Goal: Task Accomplishment & Management: Use online tool/utility

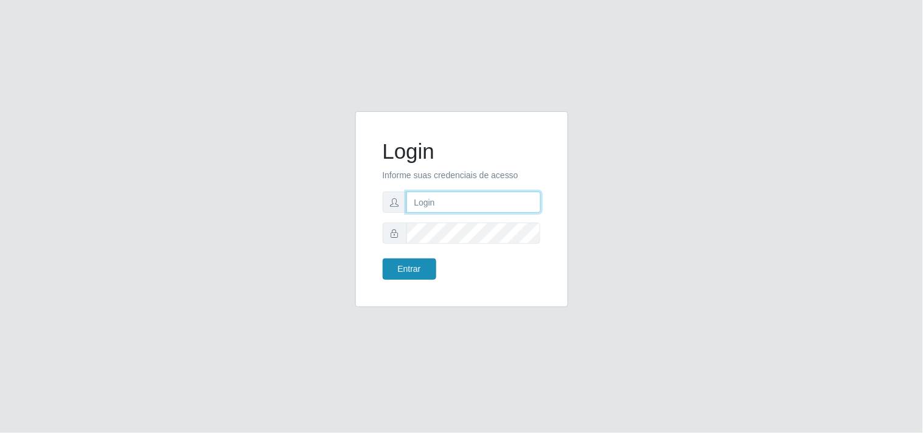
type input "analucia@cestao"
click at [418, 265] on button "Entrar" at bounding box center [410, 269] width 54 height 21
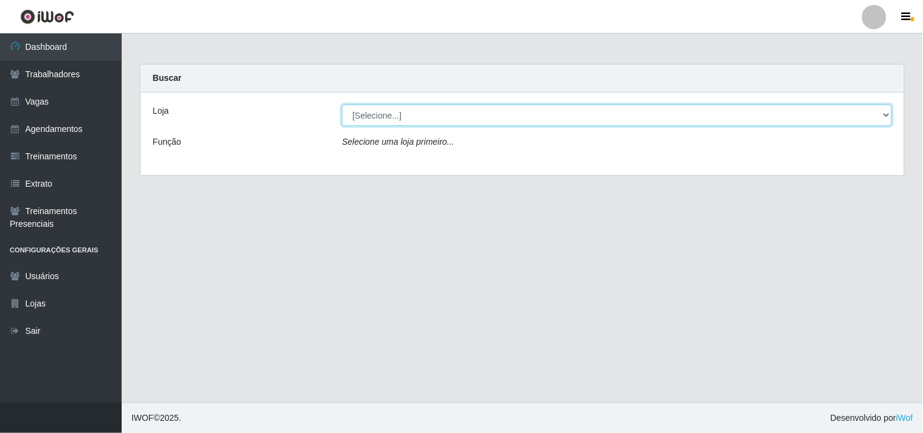
click at [885, 114] on select "[Selecione...] O Cestão - Geisel" at bounding box center [617, 115] width 550 height 21
select select "224"
click at [342, 105] on select "[Selecione...] O Cestão - Geisel" at bounding box center [617, 115] width 550 height 21
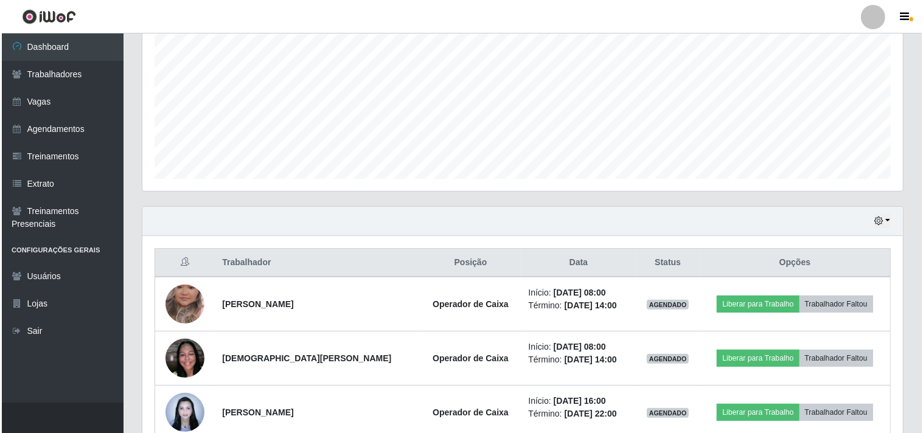
scroll to position [375, 0]
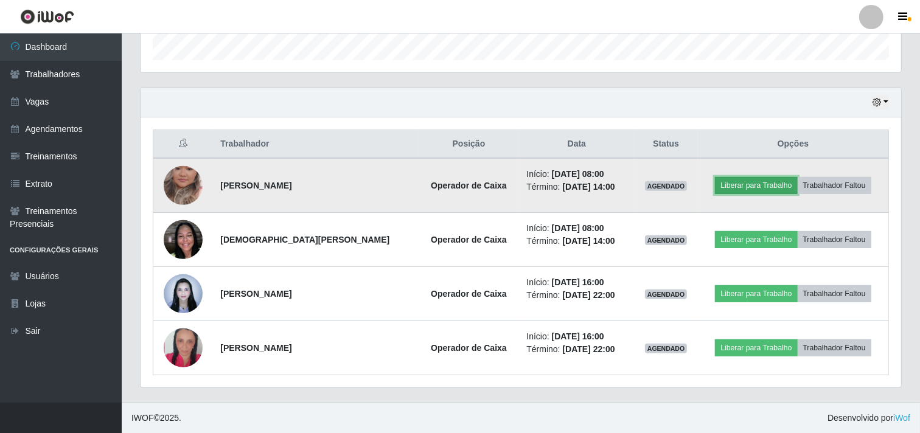
click at [738, 183] on button "Liberar para Trabalho" at bounding box center [756, 185] width 82 height 17
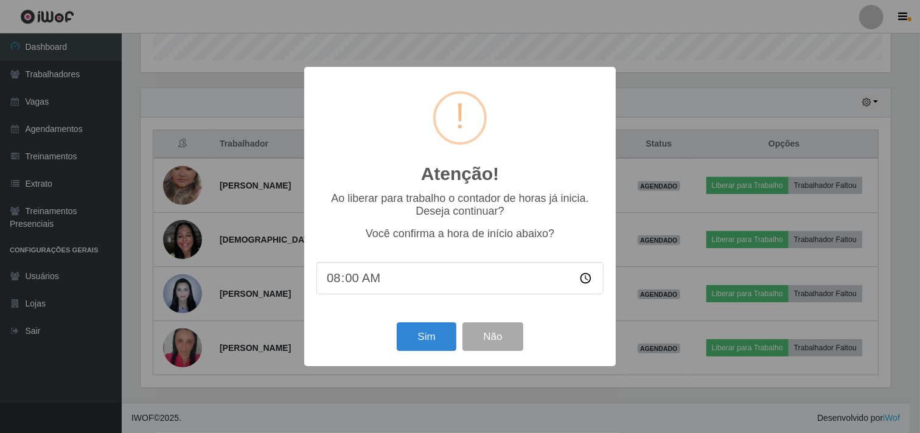
scroll to position [252, 753]
click at [436, 332] on button "Sim" at bounding box center [428, 337] width 59 height 29
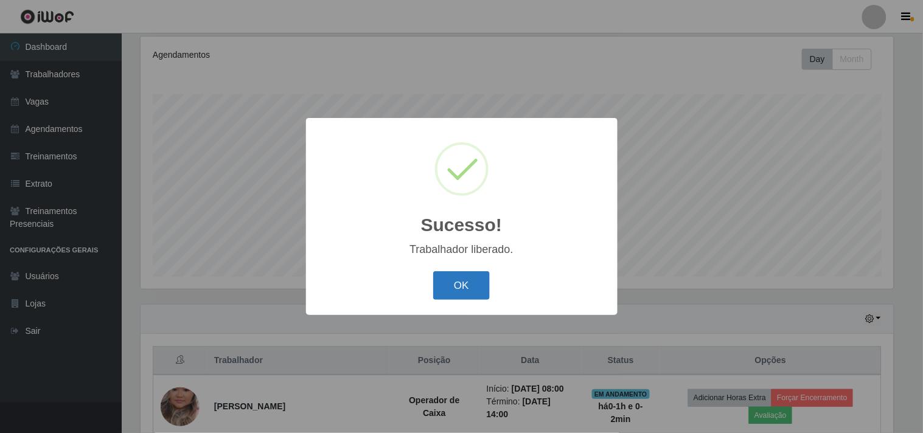
click at [472, 281] on button "OK" at bounding box center [461, 286] width 57 height 29
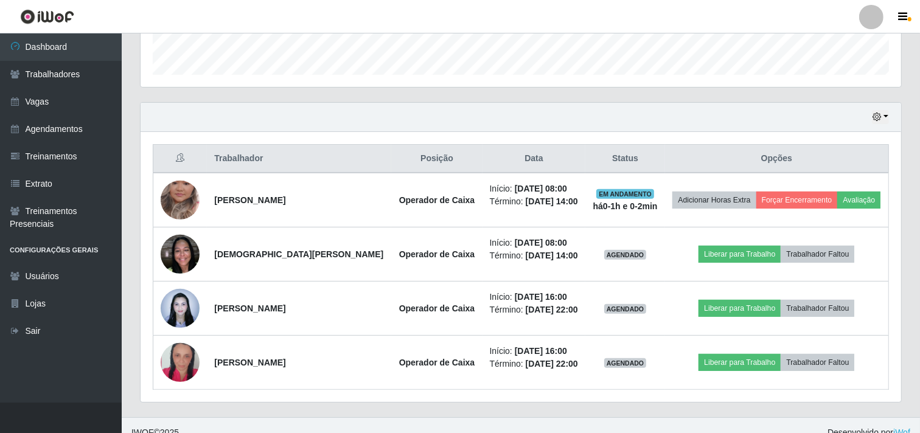
scroll to position [361, 0]
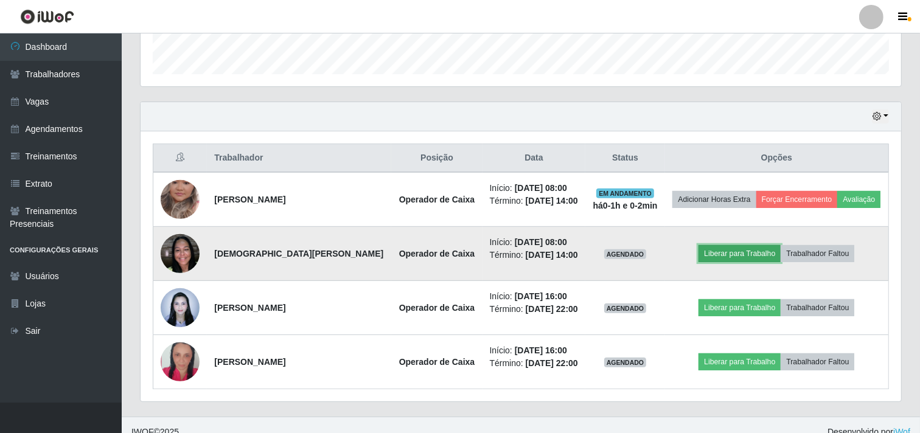
click at [734, 250] on button "Liberar para Trabalho" at bounding box center [740, 253] width 82 height 17
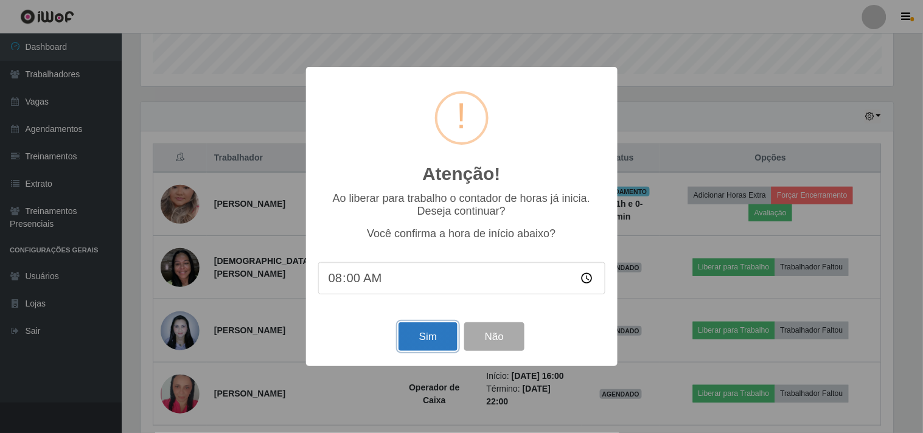
click at [427, 337] on button "Sim" at bounding box center [428, 337] width 59 height 29
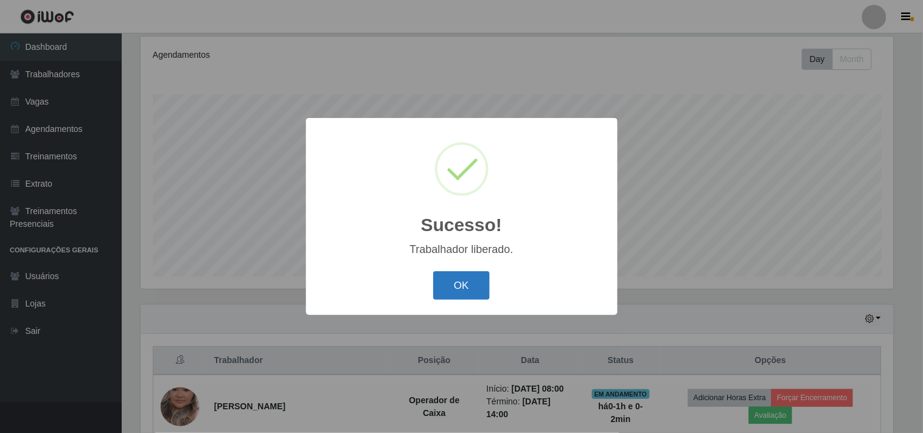
click at [458, 289] on button "OK" at bounding box center [461, 286] width 57 height 29
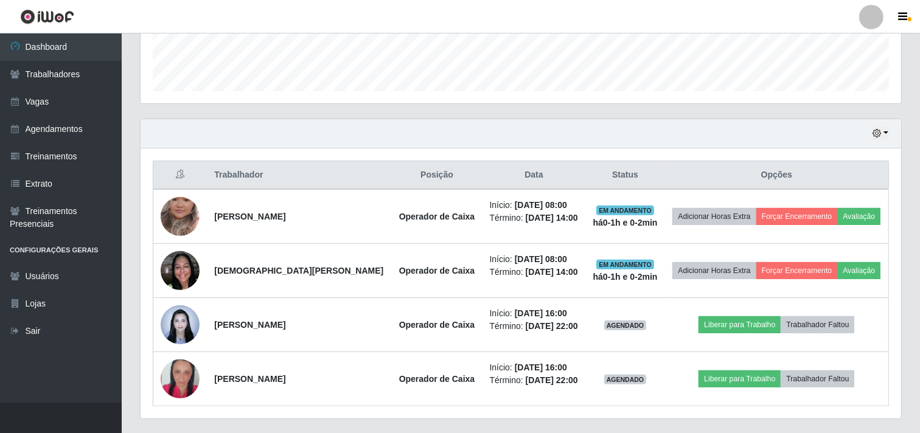
scroll to position [361, 0]
